Goal: Task Accomplishment & Management: Manage account settings

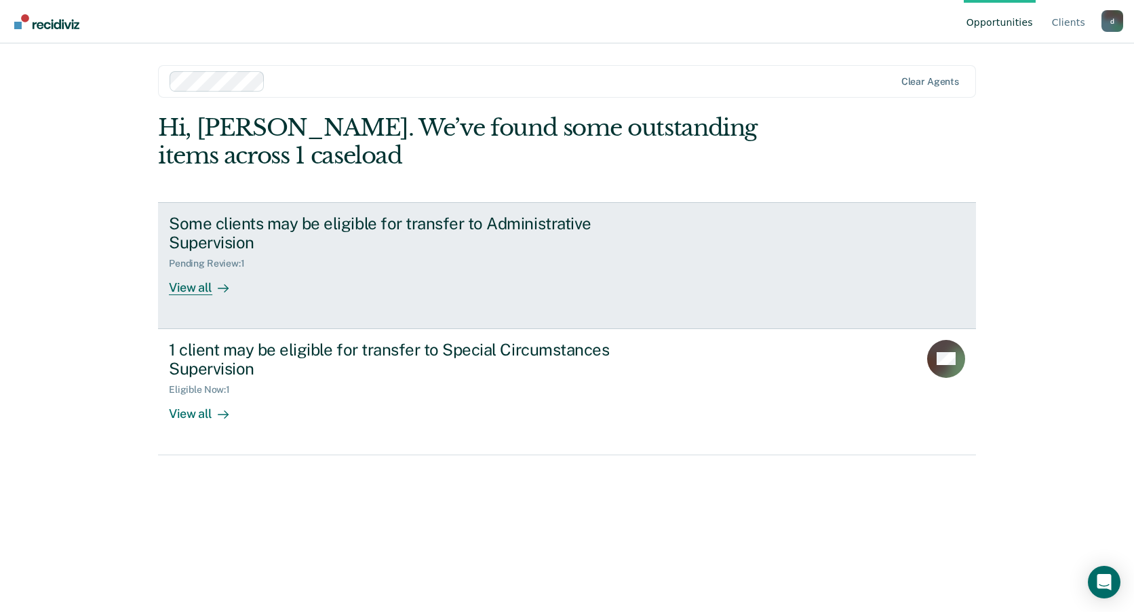
click at [454, 231] on div "Some clients may be eligible for transfer to Administrative Supervision" at bounding box center [407, 233] width 476 height 39
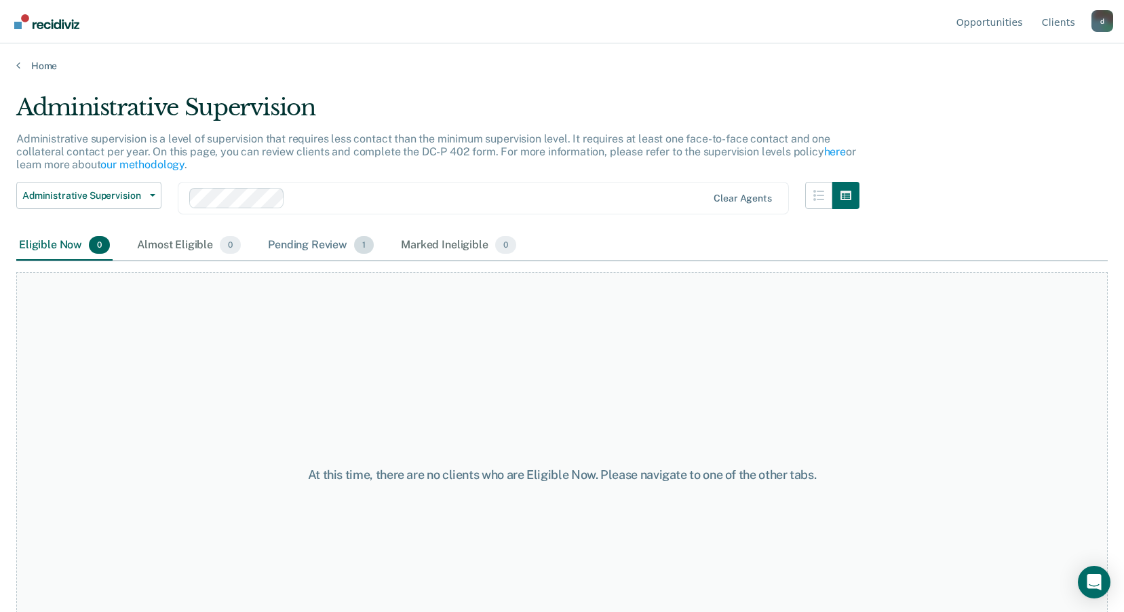
click at [330, 246] on div "Pending Review 1" at bounding box center [320, 246] width 111 height 30
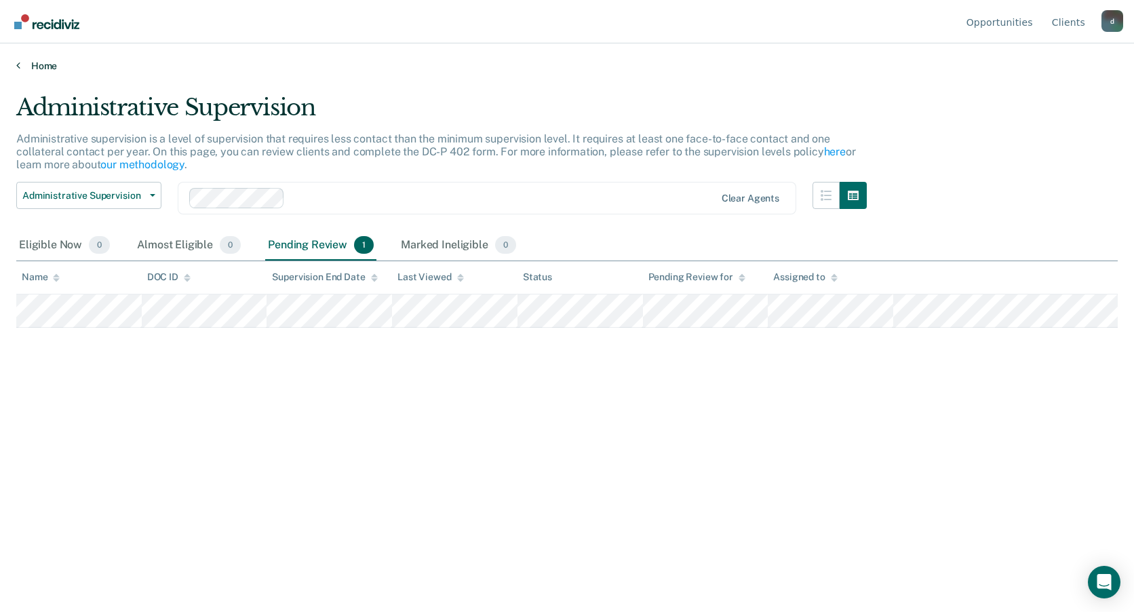
click at [43, 66] on link "Home" at bounding box center [567, 66] width 1102 height 12
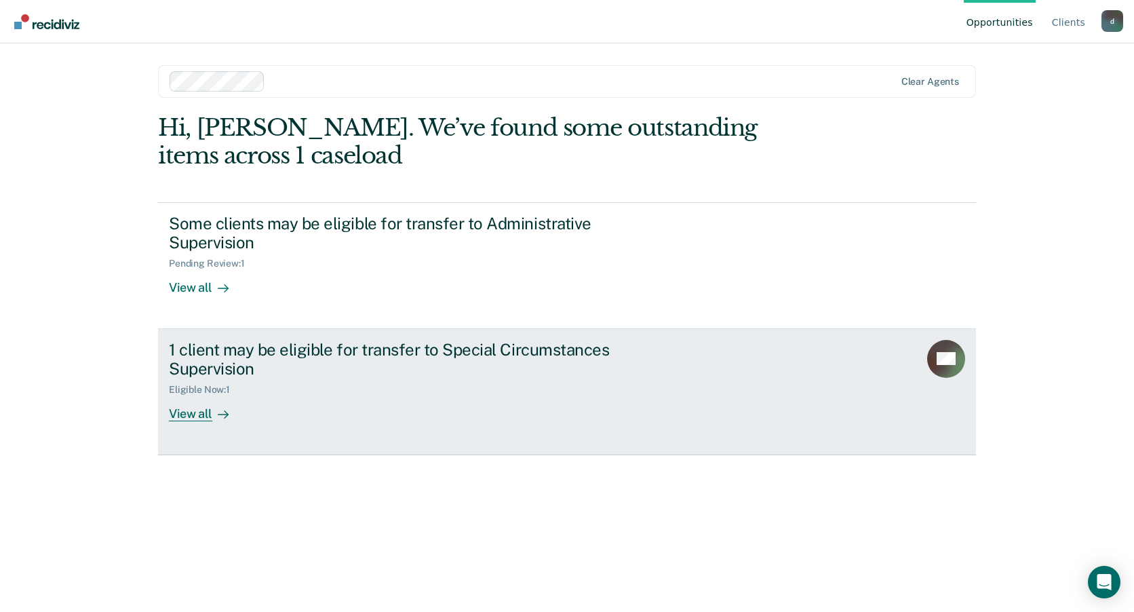
click at [216, 356] on div "1 client may be eligible for transfer to Special Circumstances Supervision" at bounding box center [407, 359] width 476 height 39
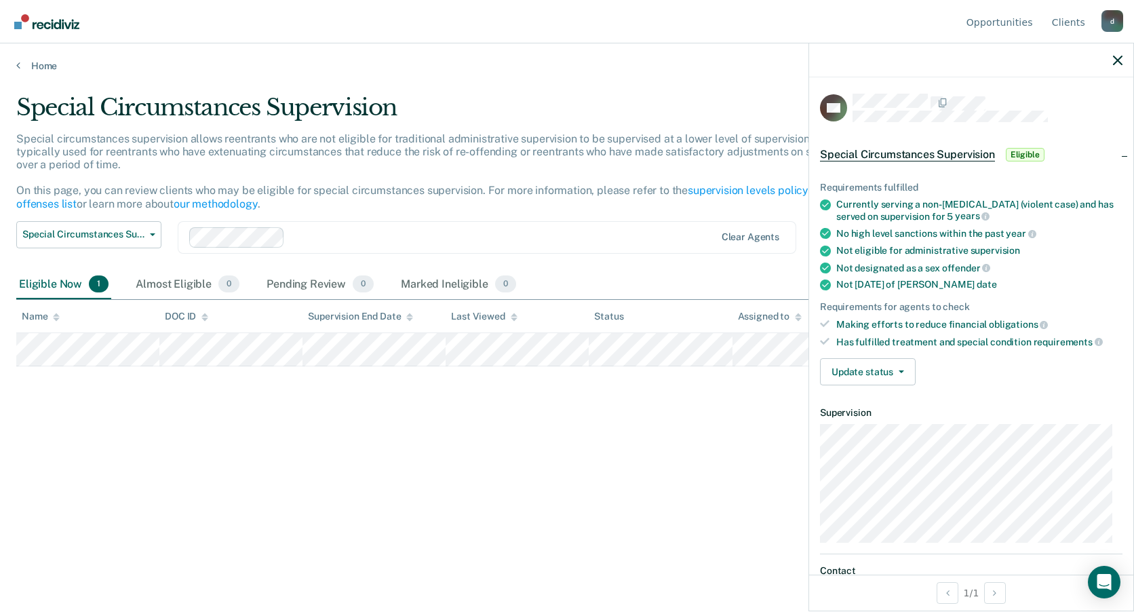
click at [1022, 152] on span "Eligible" at bounding box center [1025, 155] width 39 height 14
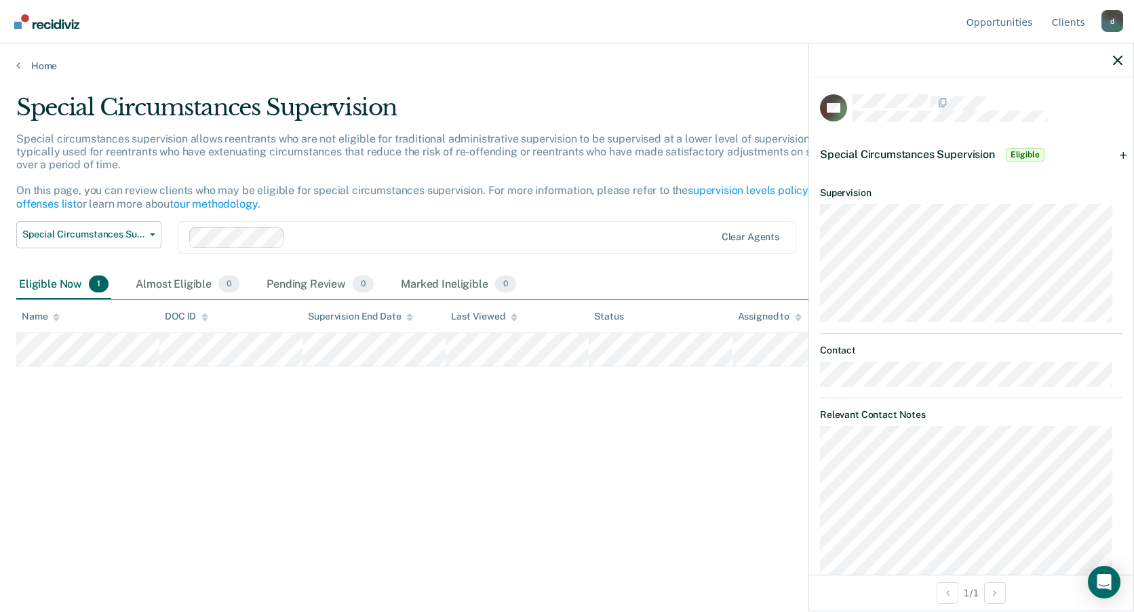
click at [1024, 151] on span "Eligible" at bounding box center [1025, 155] width 39 height 14
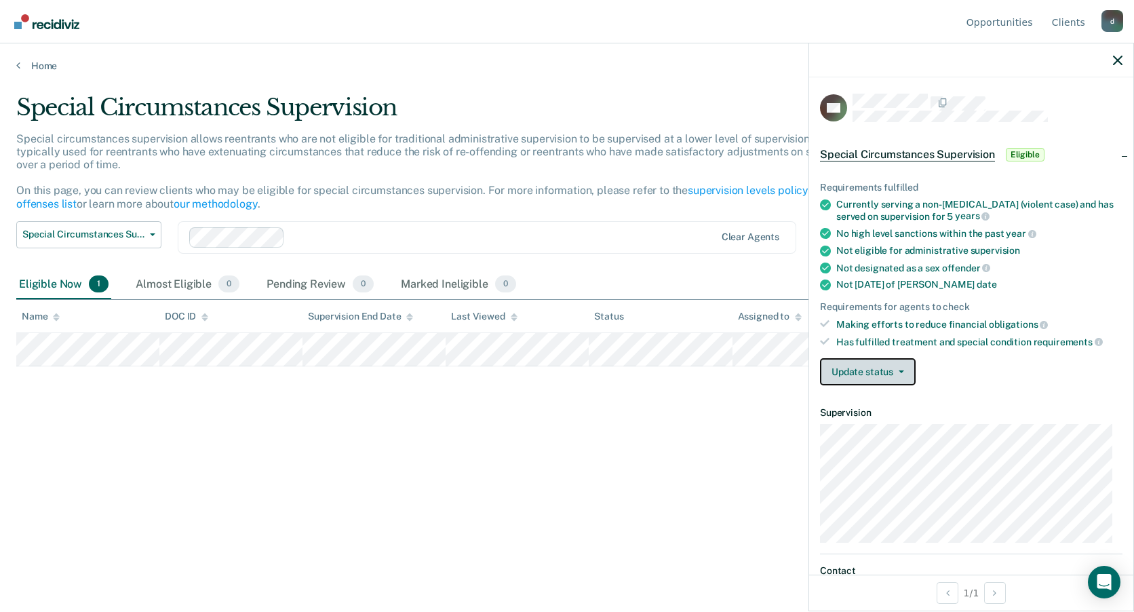
click at [901, 372] on icon "button" at bounding box center [901, 371] width 5 height 3
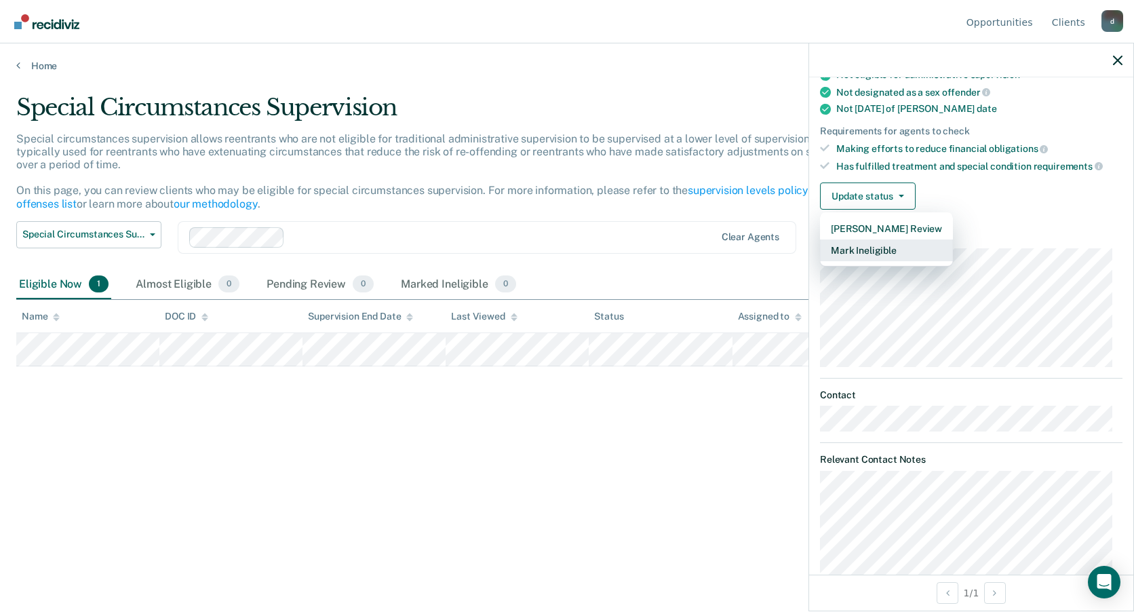
scroll to position [204, 0]
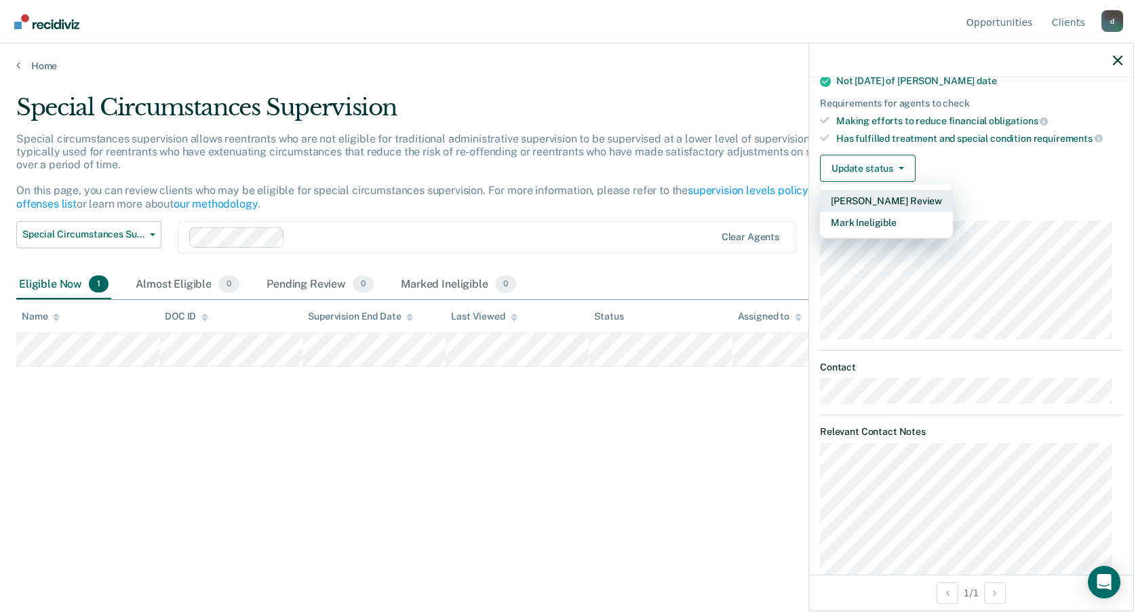
click at [895, 197] on button "[PERSON_NAME] Review" at bounding box center [886, 201] width 133 height 22
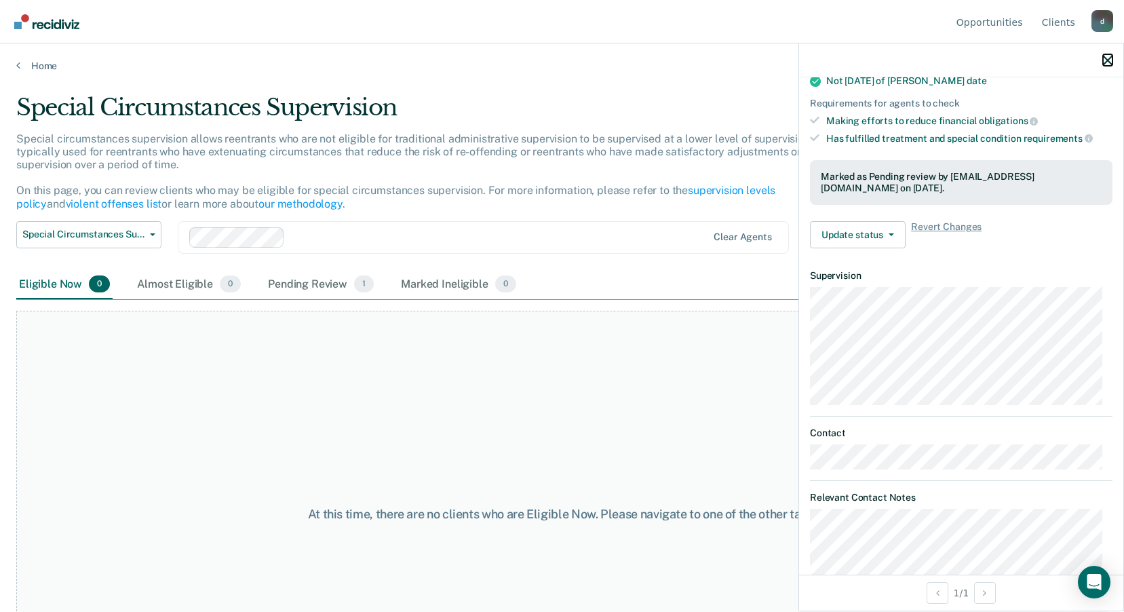
click at [1106, 57] on icon "button" at bounding box center [1107, 60] width 9 height 9
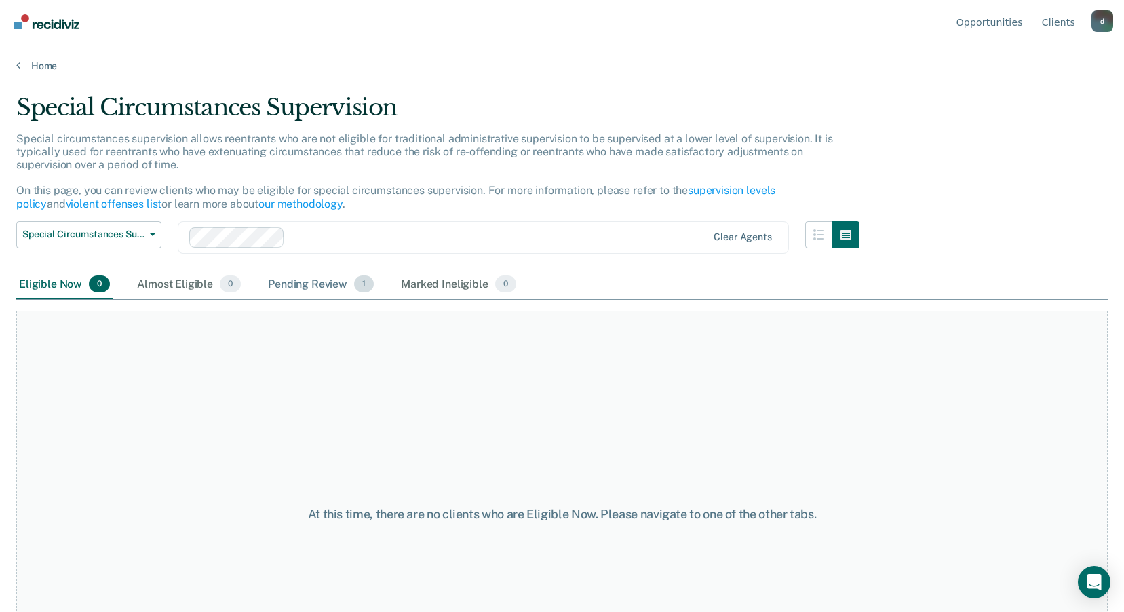
click at [324, 285] on div "Pending Review 1" at bounding box center [320, 285] width 111 height 30
